Goal: Task Accomplishment & Management: Use online tool/utility

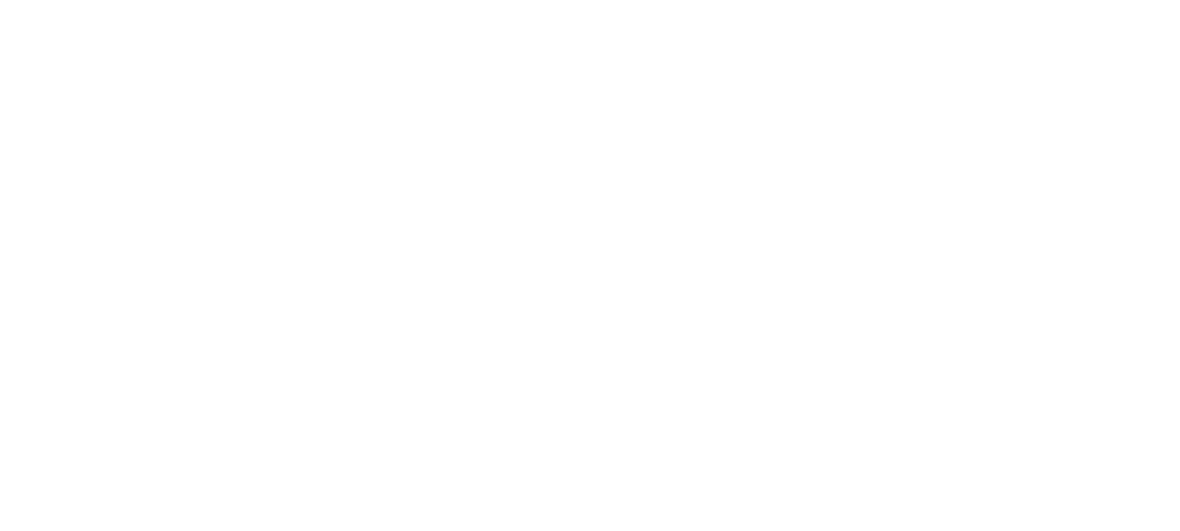
select select "*"
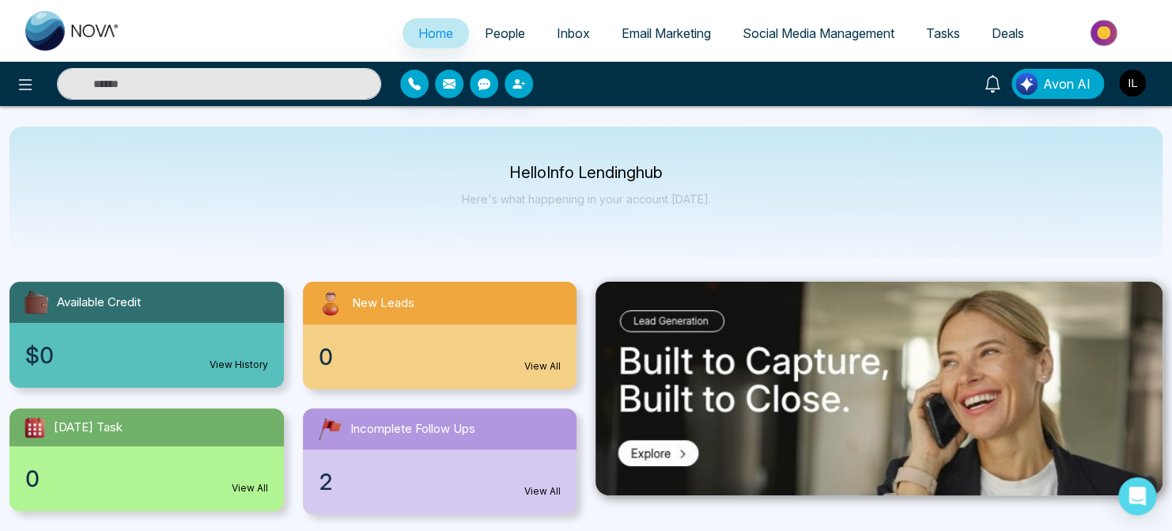
click at [638, 33] on span "Email Marketing" at bounding box center [666, 33] width 89 height 16
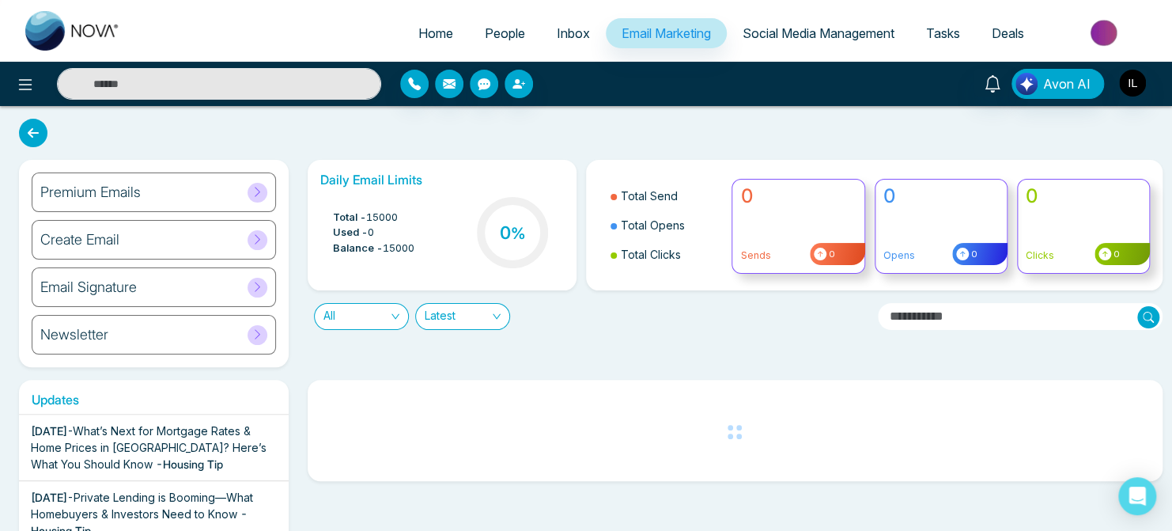
click at [296, 387] on div "Updates [DATE] - What’s Next for Mortgage Rates & Home Prices in [GEOGRAPHIC_DA…" at bounding box center [153, 490] width 289 height 221
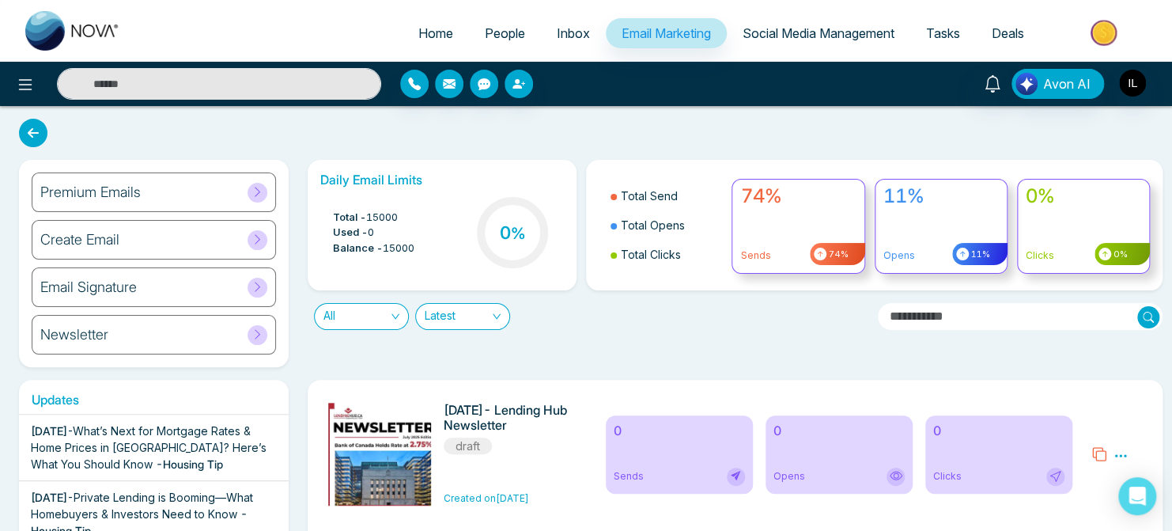
click at [263, 189] on icon at bounding box center [258, 192] width 12 height 12
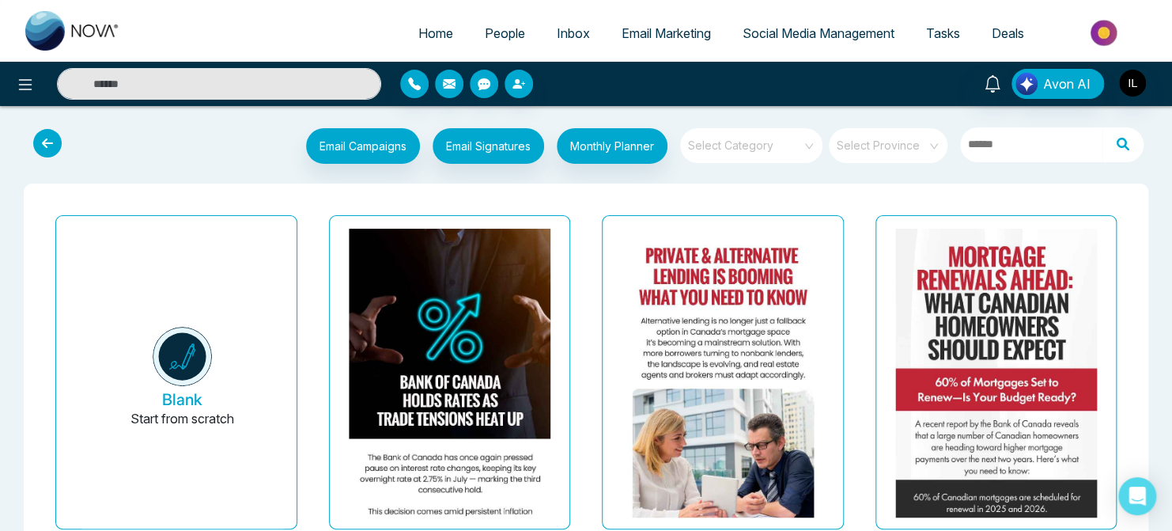
click at [37, 146] on icon at bounding box center [47, 143] width 28 height 28
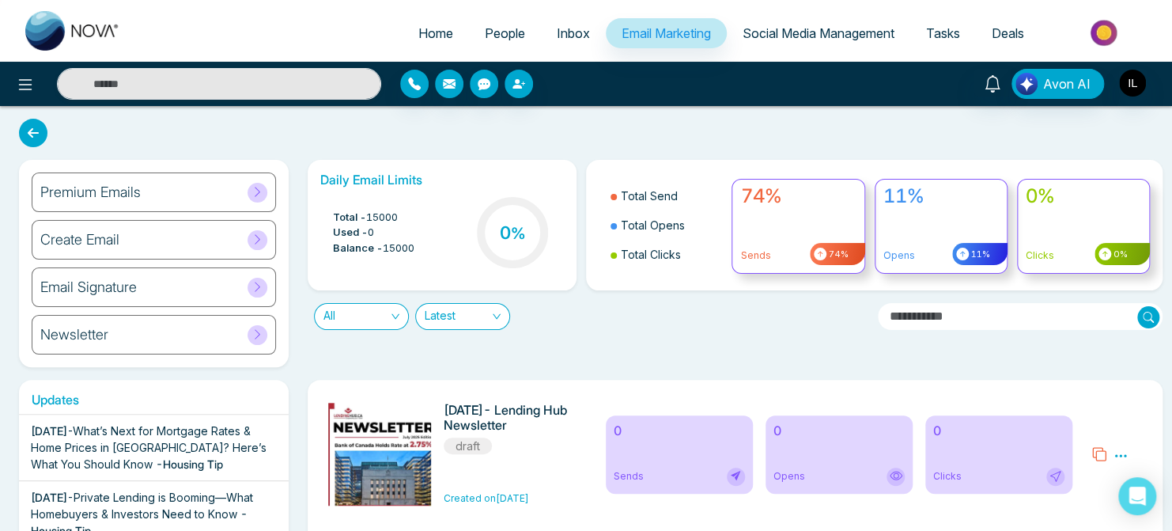
drag, startPoint x: 259, startPoint y: 337, endPoint x: 640, endPoint y: 316, distance: 381.0
click at [640, 316] on div "All Latest" at bounding box center [586, 310] width 577 height 40
click at [259, 336] on icon at bounding box center [258, 334] width 12 height 12
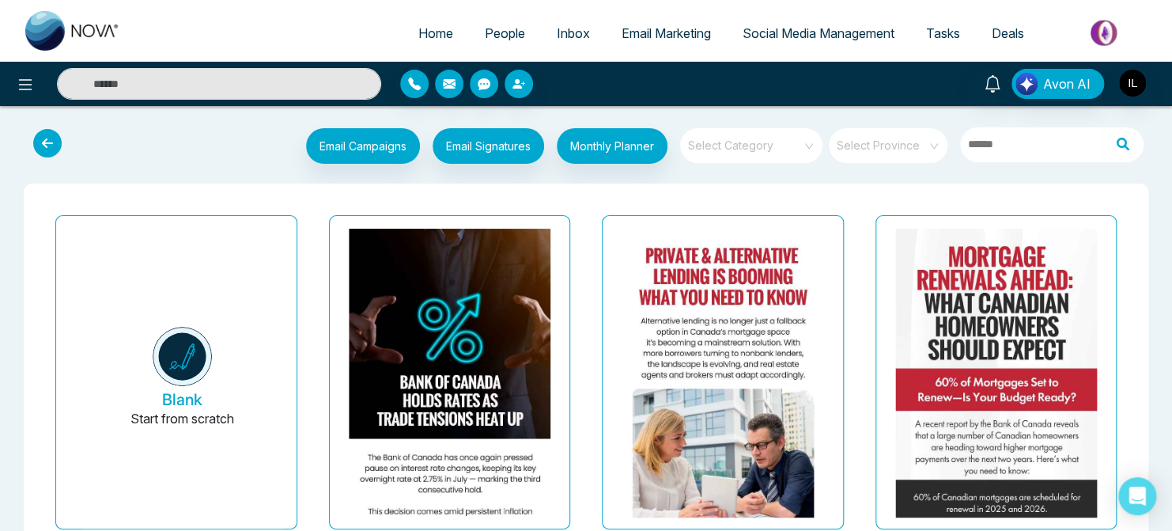
click at [44, 147] on icon at bounding box center [47, 143] width 28 height 28
